Goal: Connect with others: Connect with others

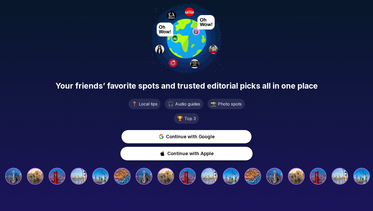
click at [201, 136] on span "Continue with Google" at bounding box center [190, 136] width 48 height 7
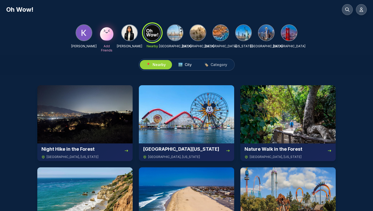
click at [185, 64] on span "City" at bounding box center [188, 64] width 7 height 5
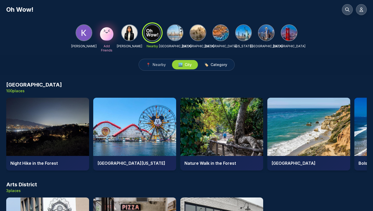
click at [207, 60] on button "🏷️ Category" at bounding box center [216, 64] width 36 height 9
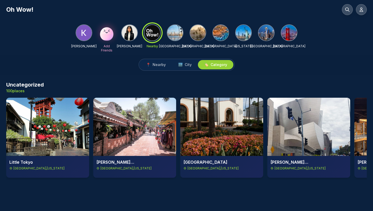
click at [221, 30] on img at bounding box center [221, 33] width 16 height 16
